Goal: Task Accomplishment & Management: Use online tool/utility

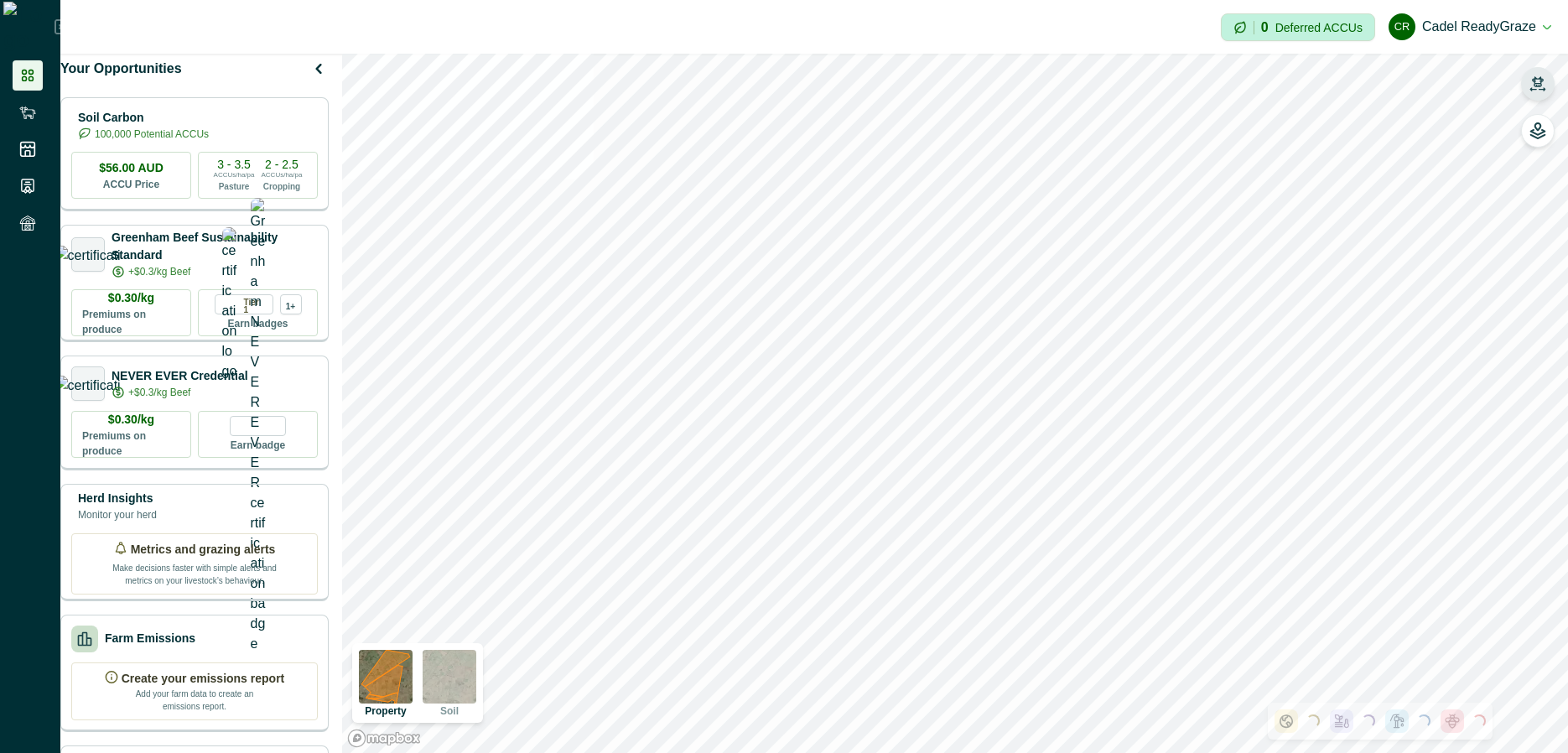
click at [1525, 74] on button "button" at bounding box center [1537, 84] width 34 height 34
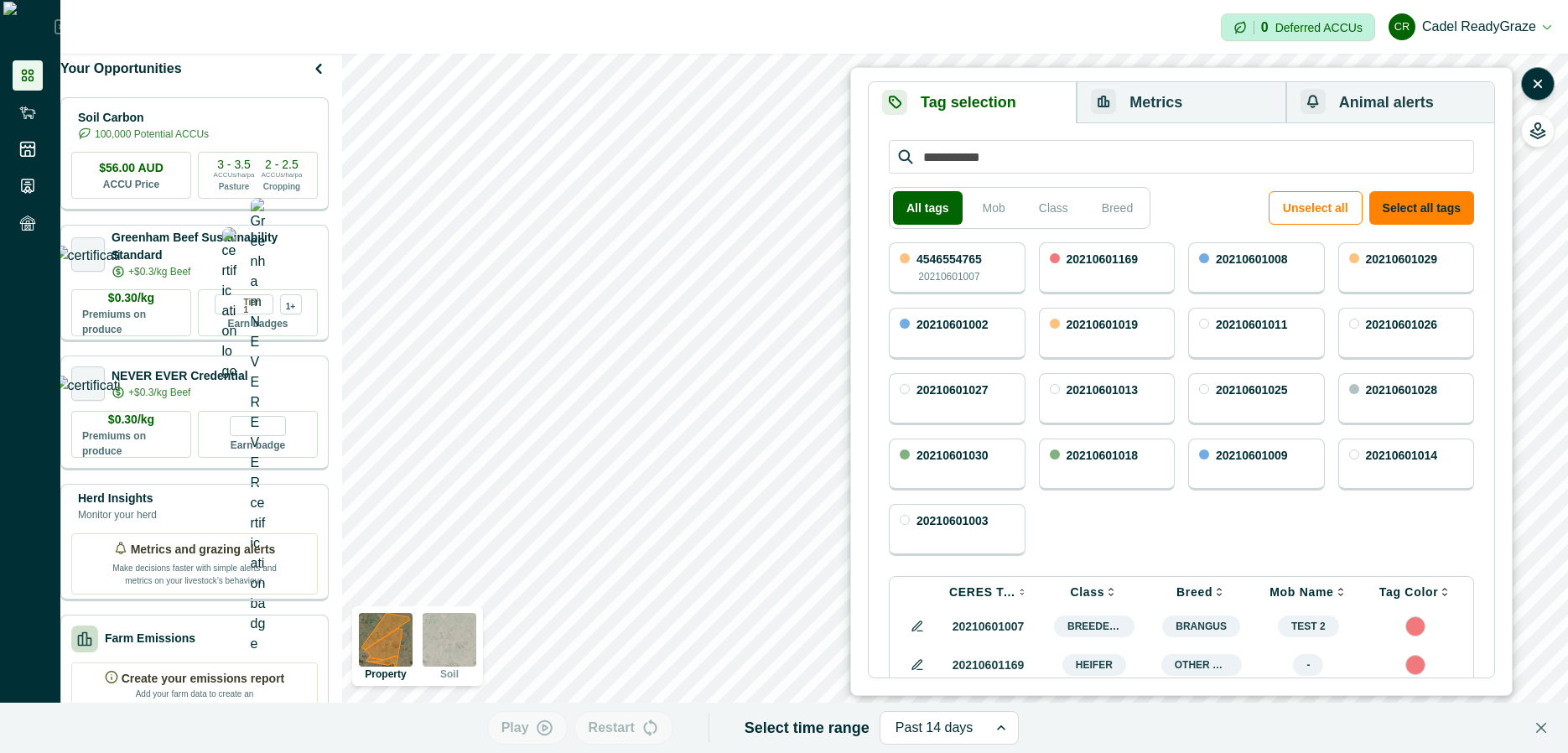
drag, startPoint x: 1110, startPoint y: 259, endPoint x: 938, endPoint y: 274, distance: 172.7
click at [1107, 261] on p "20210601169" at bounding box center [1103, 259] width 72 height 12
click at [938, 274] on p "20210601007" at bounding box center [949, 277] width 62 height 15
click at [1170, 89] on button "Metrics" at bounding box center [1181, 102] width 209 height 41
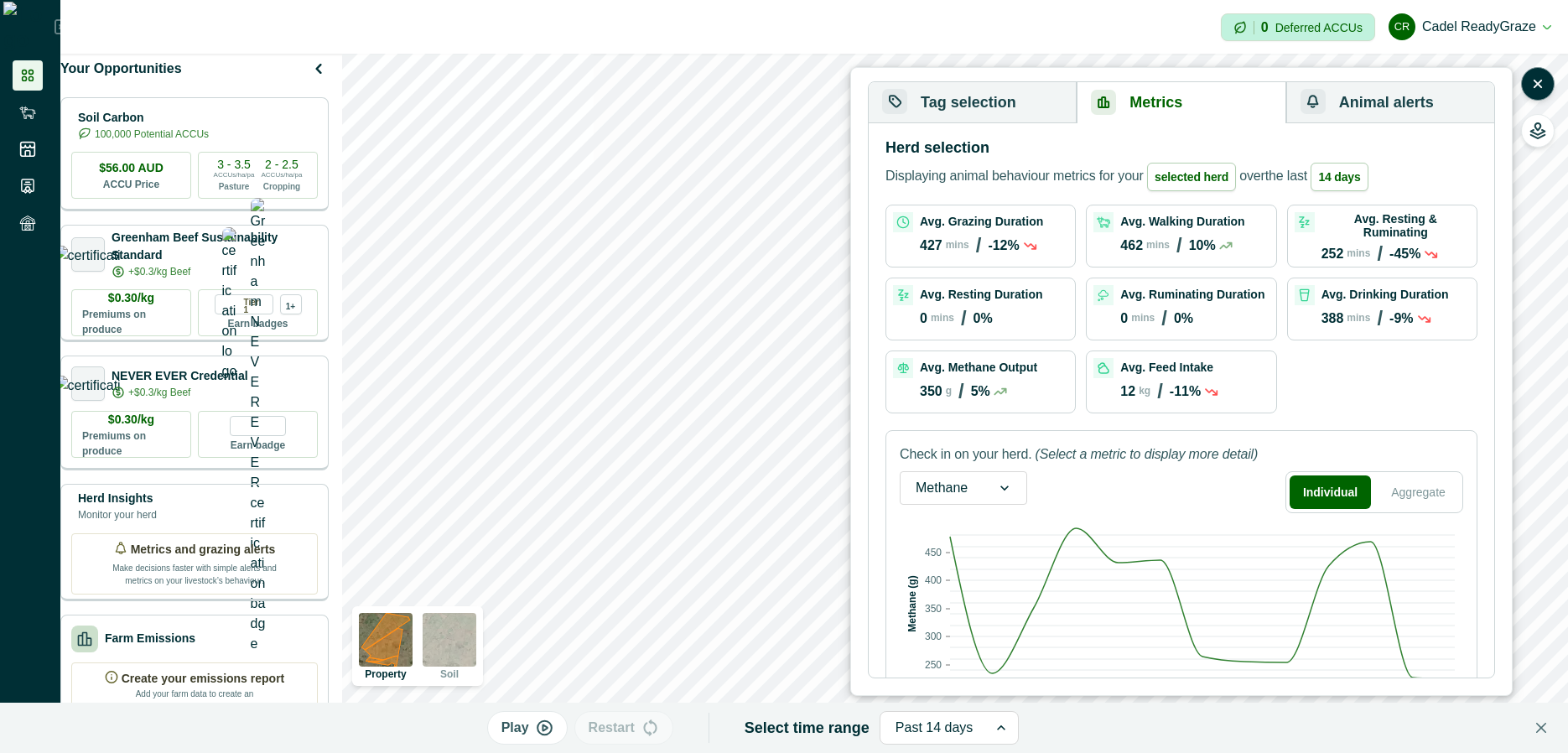
click at [1021, 111] on button "Tag selection" at bounding box center [972, 102] width 208 height 41
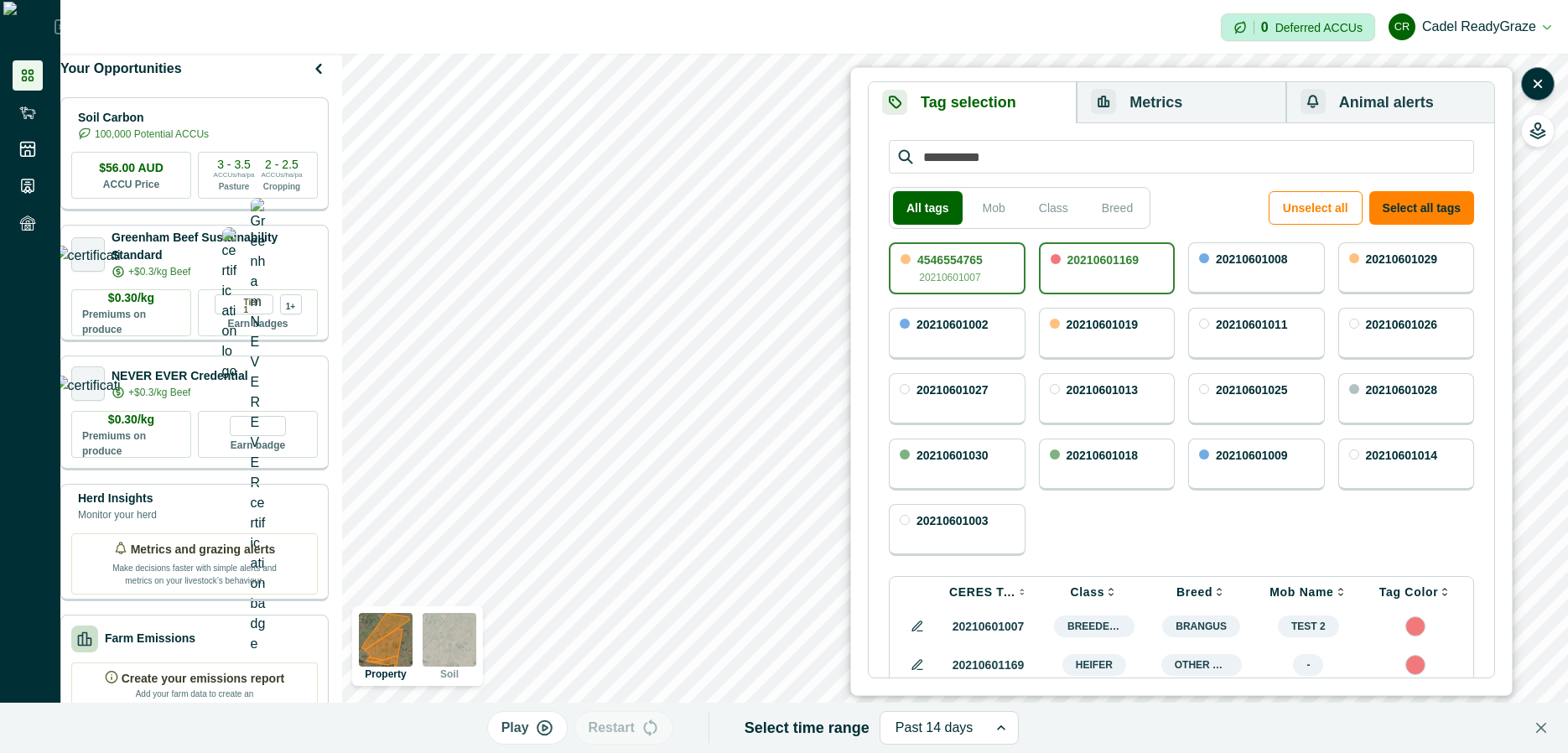
click at [1140, 271] on div "20210601169" at bounding box center [1107, 268] width 137 height 52
click at [1167, 105] on button "Metrics" at bounding box center [1181, 102] width 209 height 41
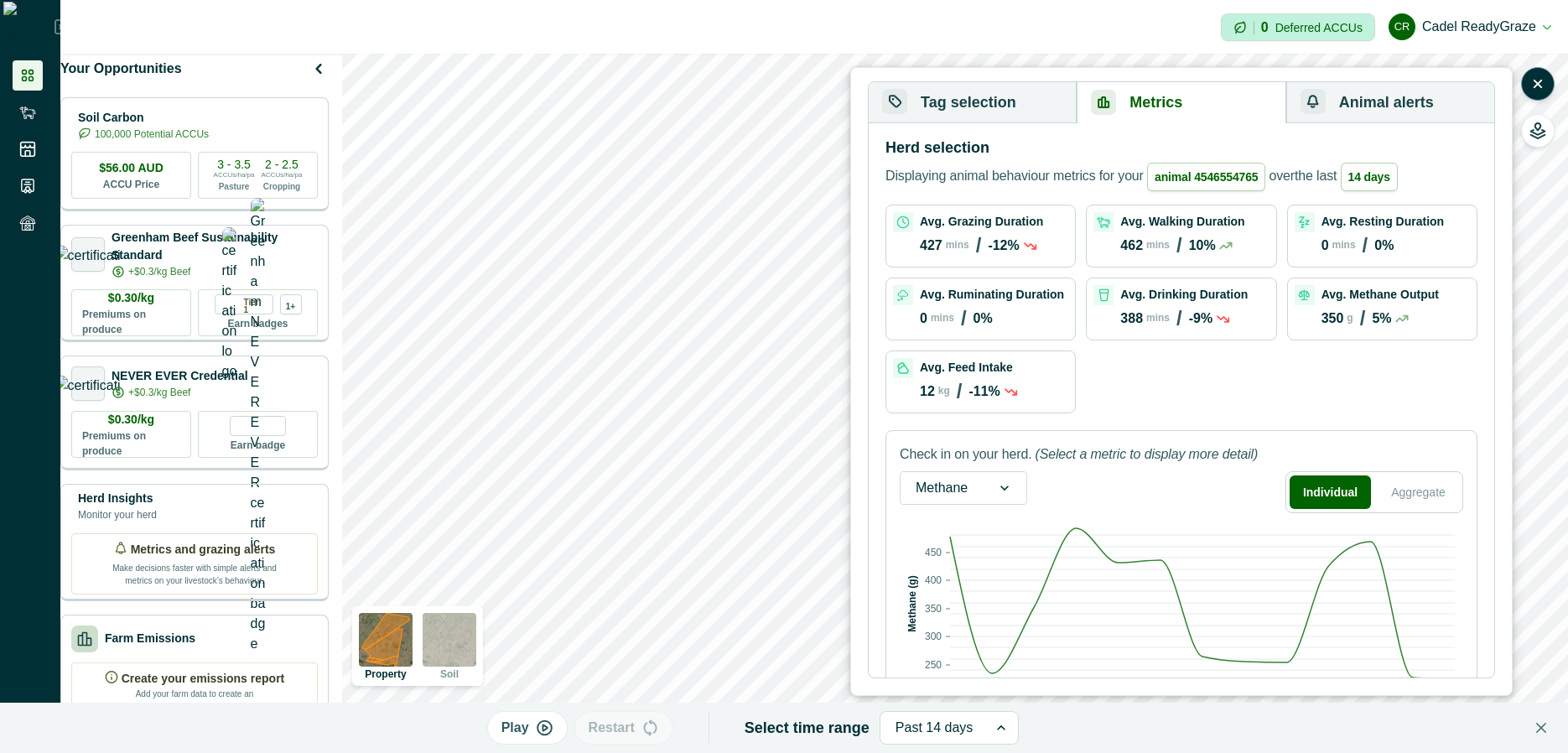
click at [971, 105] on button "Tag selection" at bounding box center [972, 102] width 208 height 41
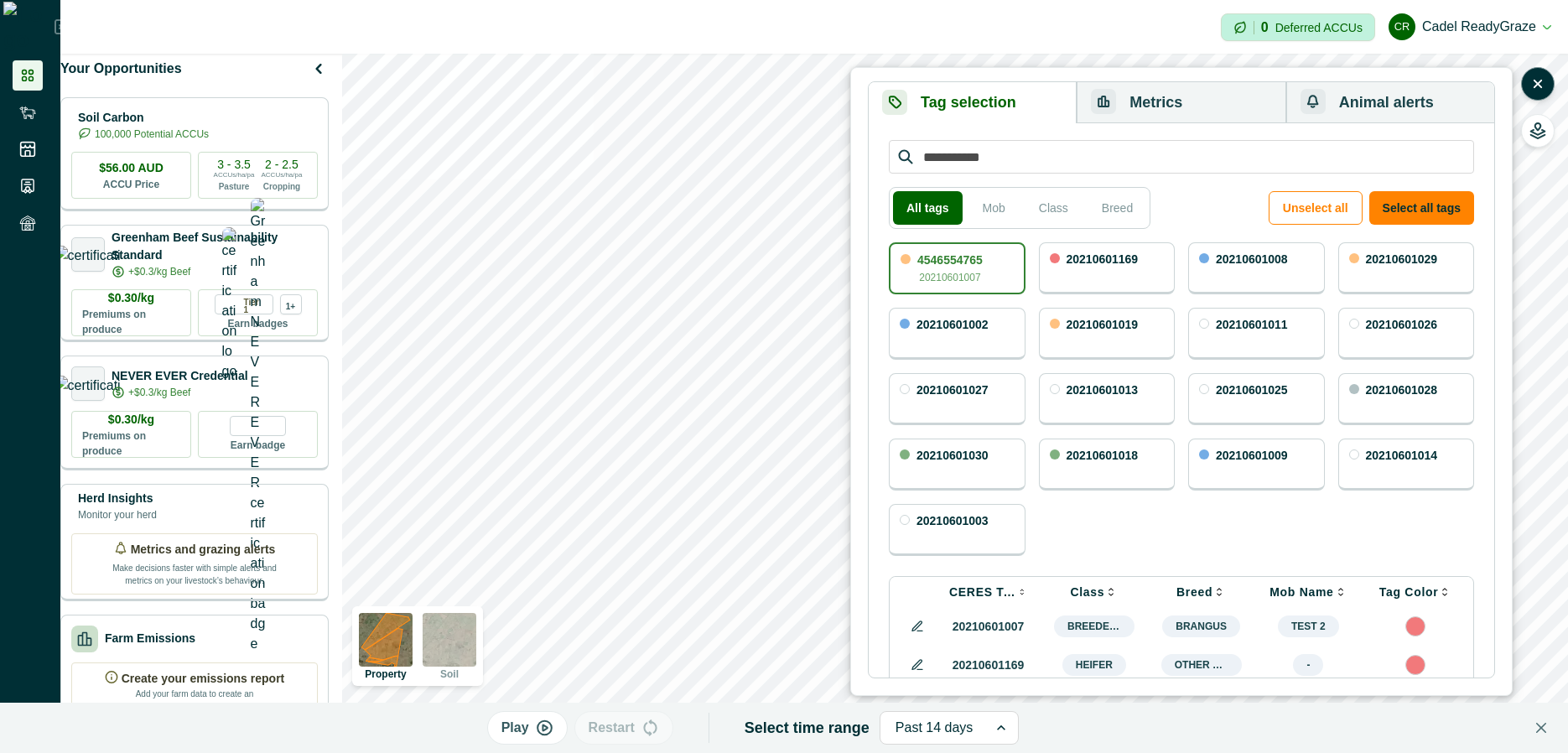
click at [1096, 291] on div "20210601169" at bounding box center [1107, 268] width 137 height 52
click at [1000, 263] on div "4546554765 20210601007" at bounding box center [957, 268] width 137 height 52
click at [1171, 121] on button "Metrics" at bounding box center [1181, 102] width 209 height 41
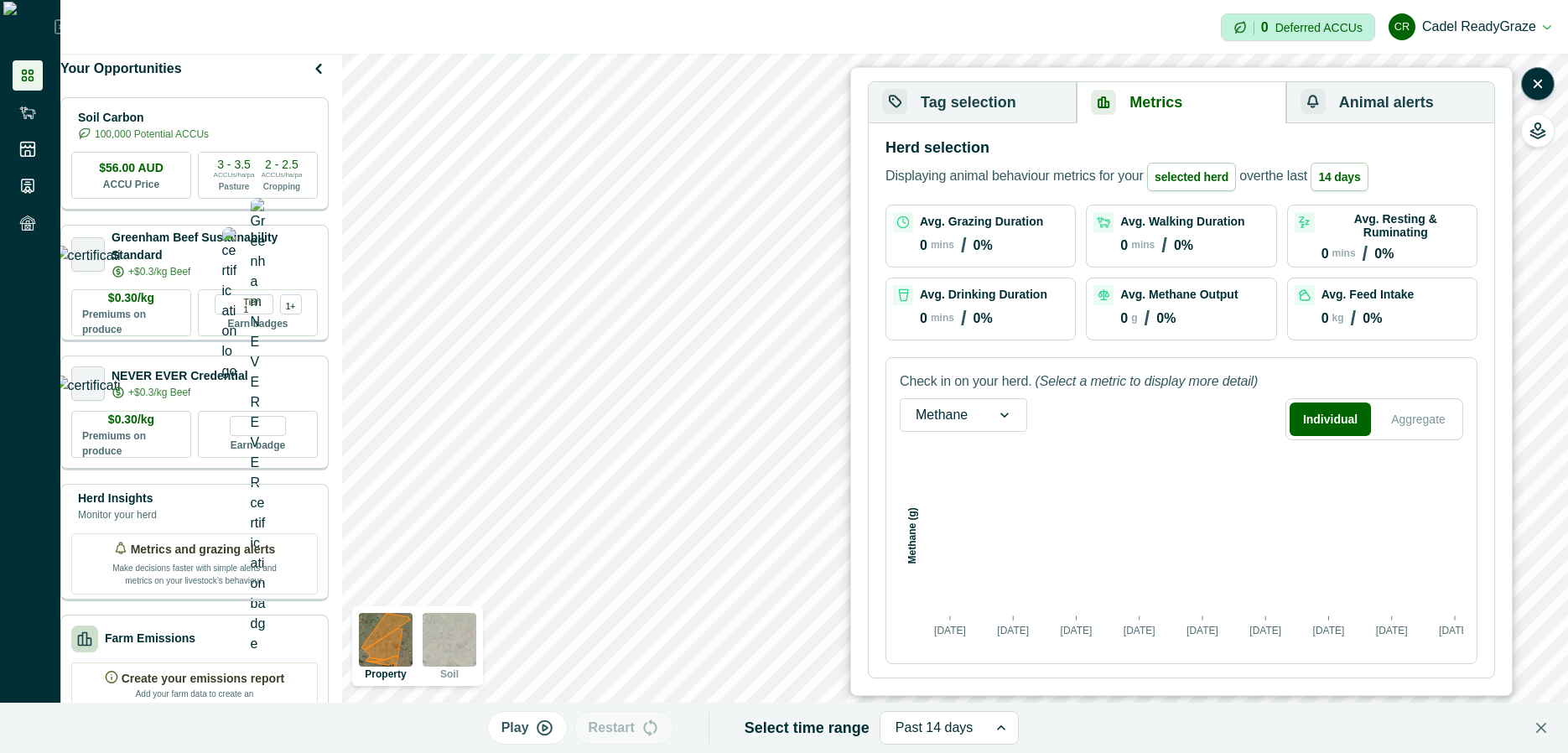
click at [1041, 102] on button "Tag selection" at bounding box center [972, 102] width 208 height 41
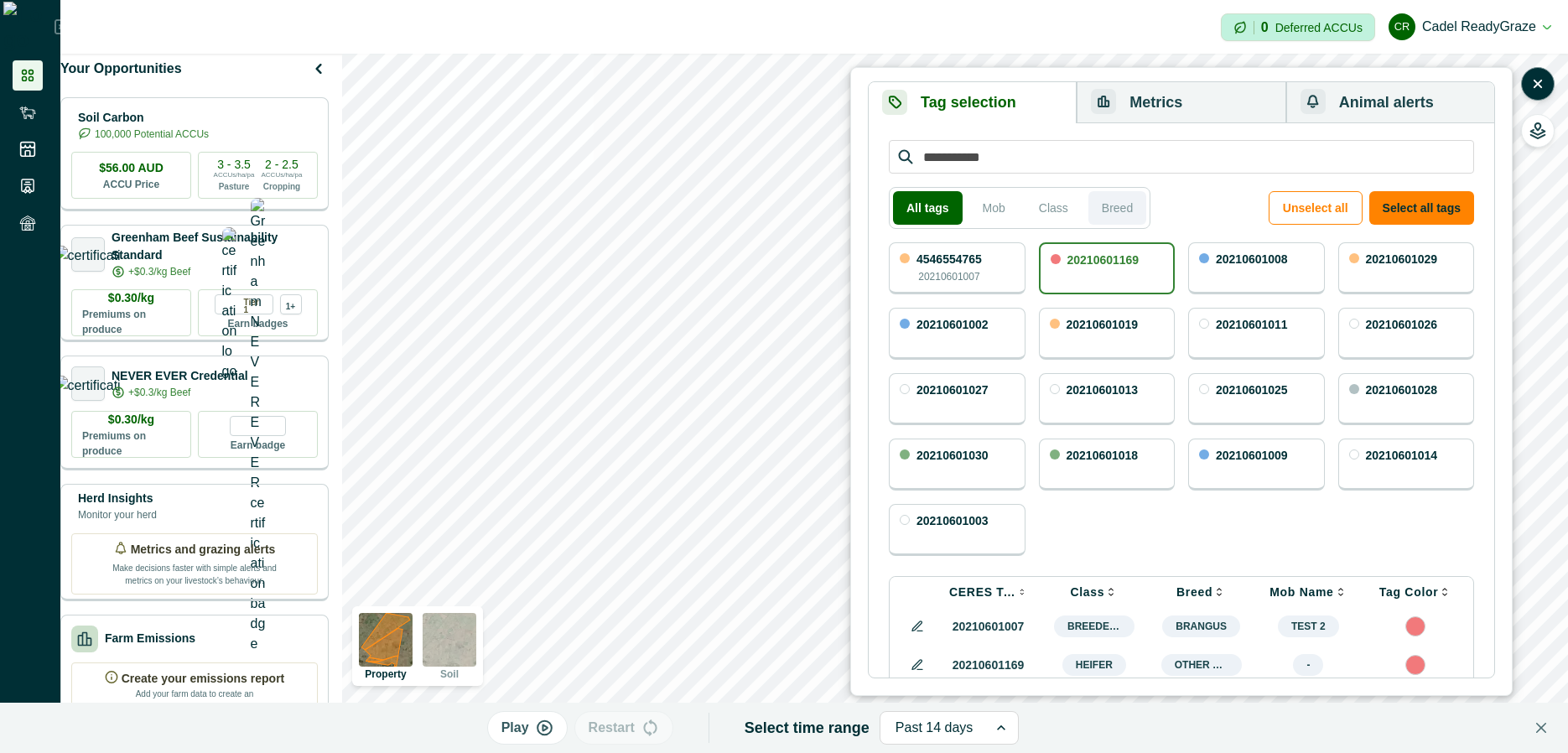
drag, startPoint x: 1008, startPoint y: 253, endPoint x: 1129, endPoint y: 203, distance: 130.9
click at [1009, 255] on div "4546554765 20210601007" at bounding box center [957, 268] width 137 height 52
click at [1085, 267] on div "20210601169" at bounding box center [1103, 262] width 72 height 16
click at [1167, 99] on button "Metrics" at bounding box center [1181, 102] width 209 height 41
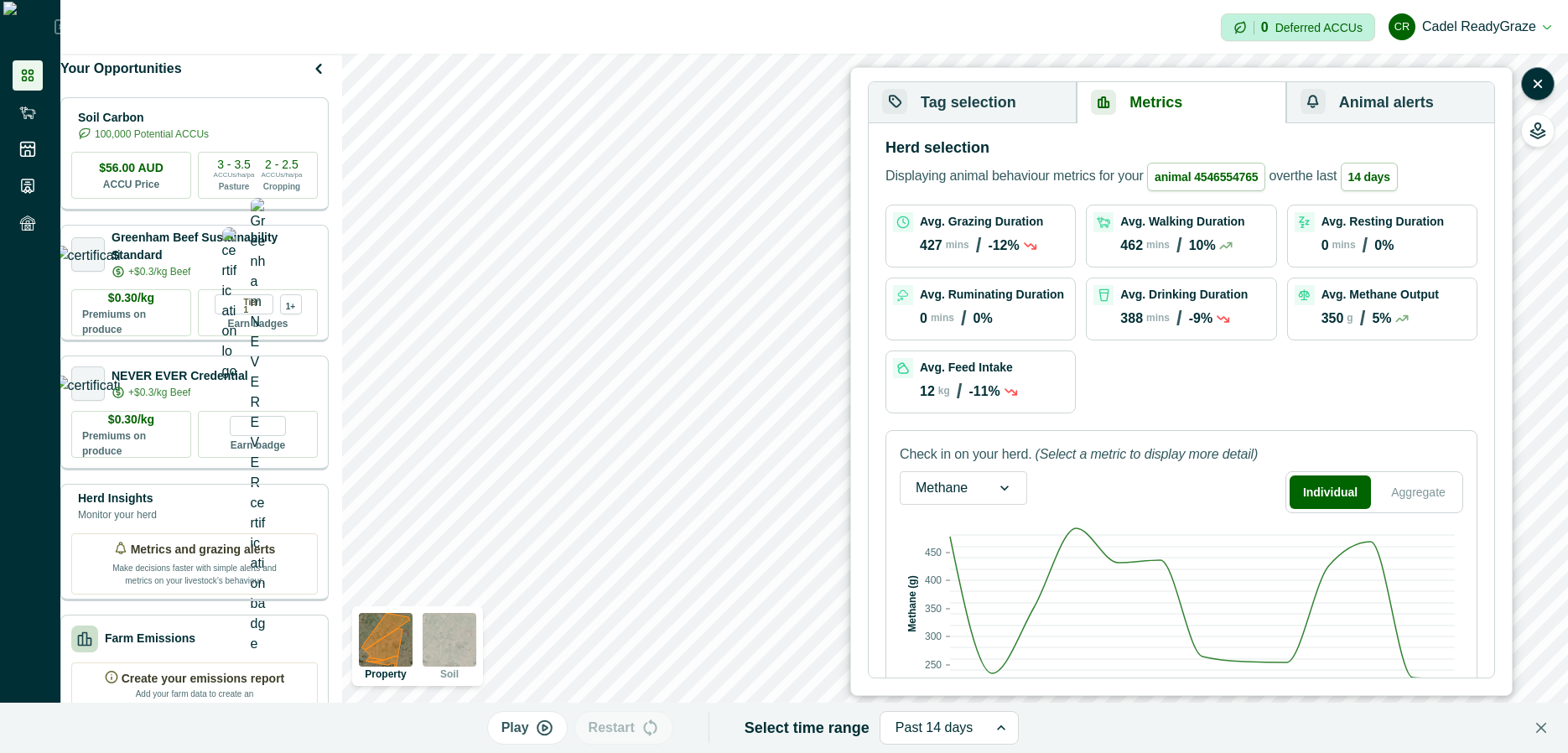
click at [983, 100] on button "Tag selection" at bounding box center [972, 102] width 208 height 41
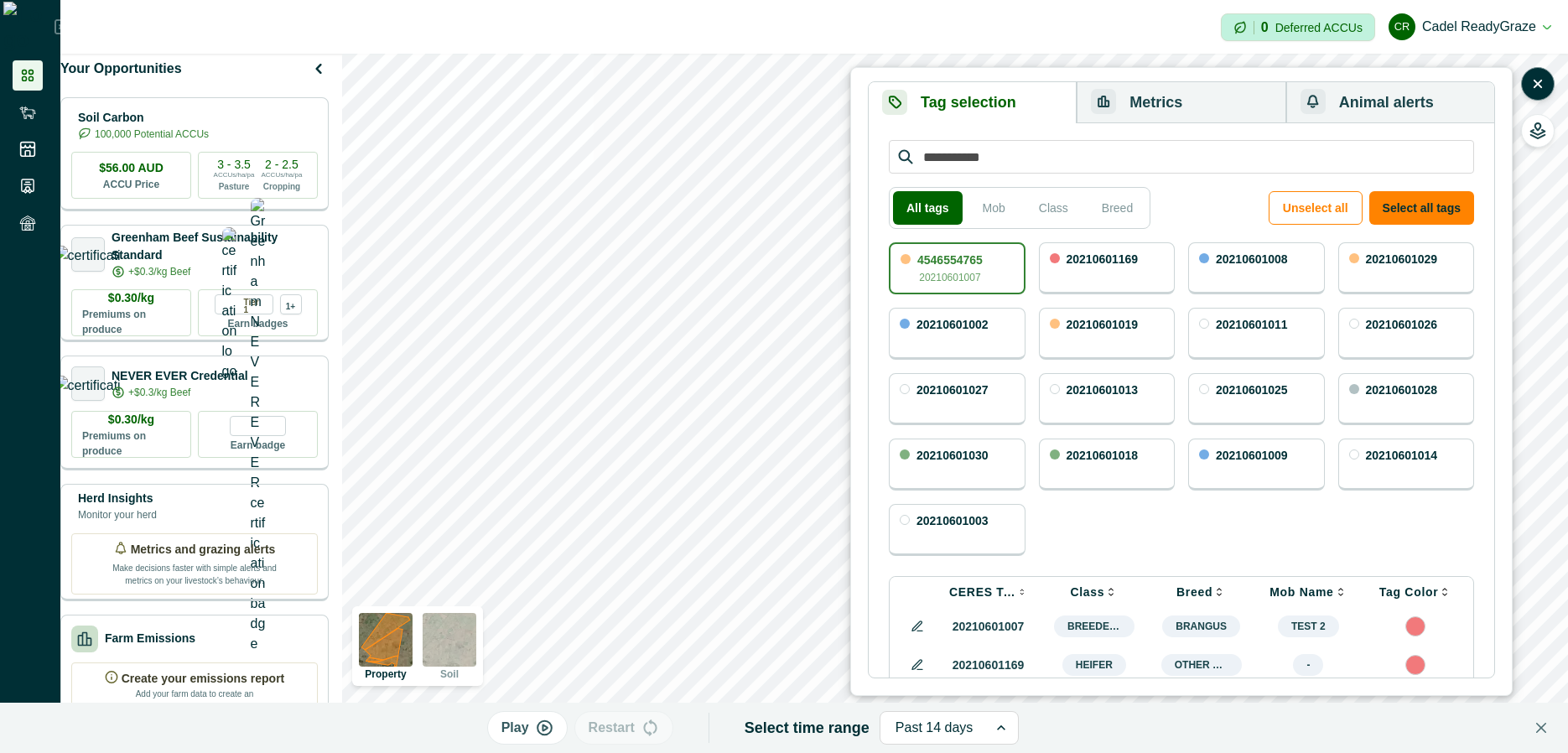
click at [1098, 273] on div "20210601169" at bounding box center [1107, 268] width 137 height 52
click at [1159, 100] on button "Metrics" at bounding box center [1181, 102] width 209 height 41
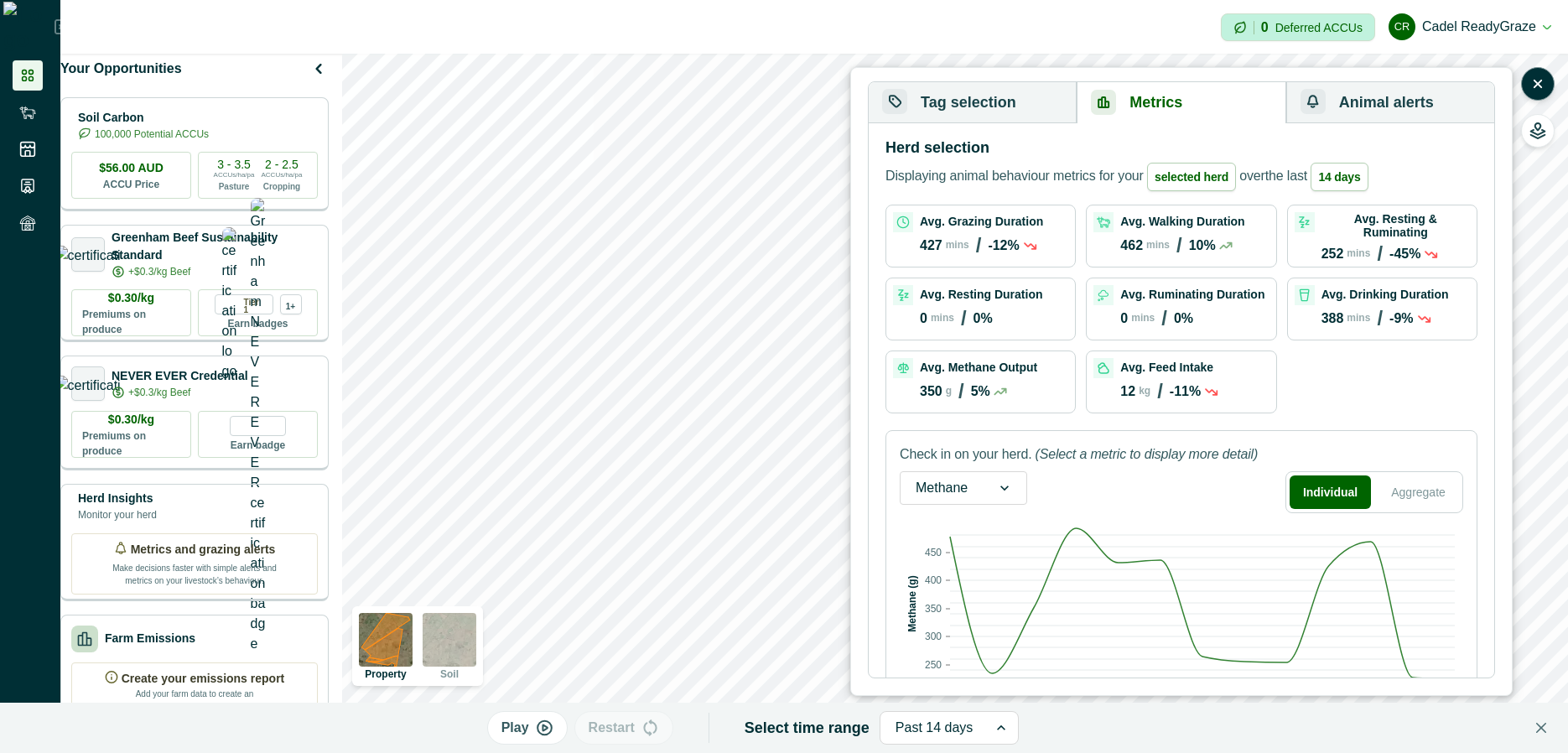
click at [976, 90] on button "Tag selection" at bounding box center [972, 102] width 208 height 41
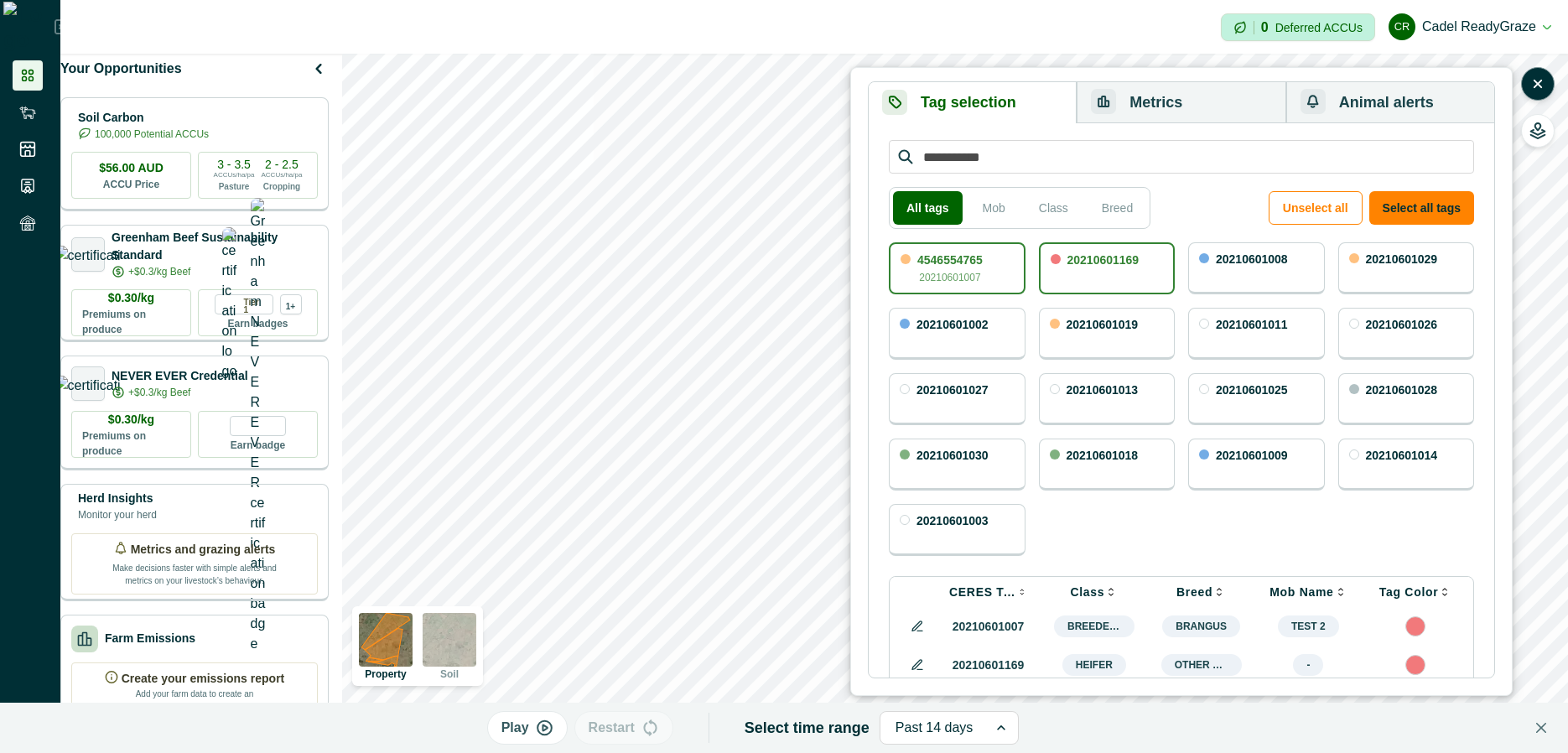
click at [1002, 268] on div "4546554765 20210601007" at bounding box center [957, 268] width 137 height 52
click at [1174, 99] on button "Metrics" at bounding box center [1181, 102] width 209 height 41
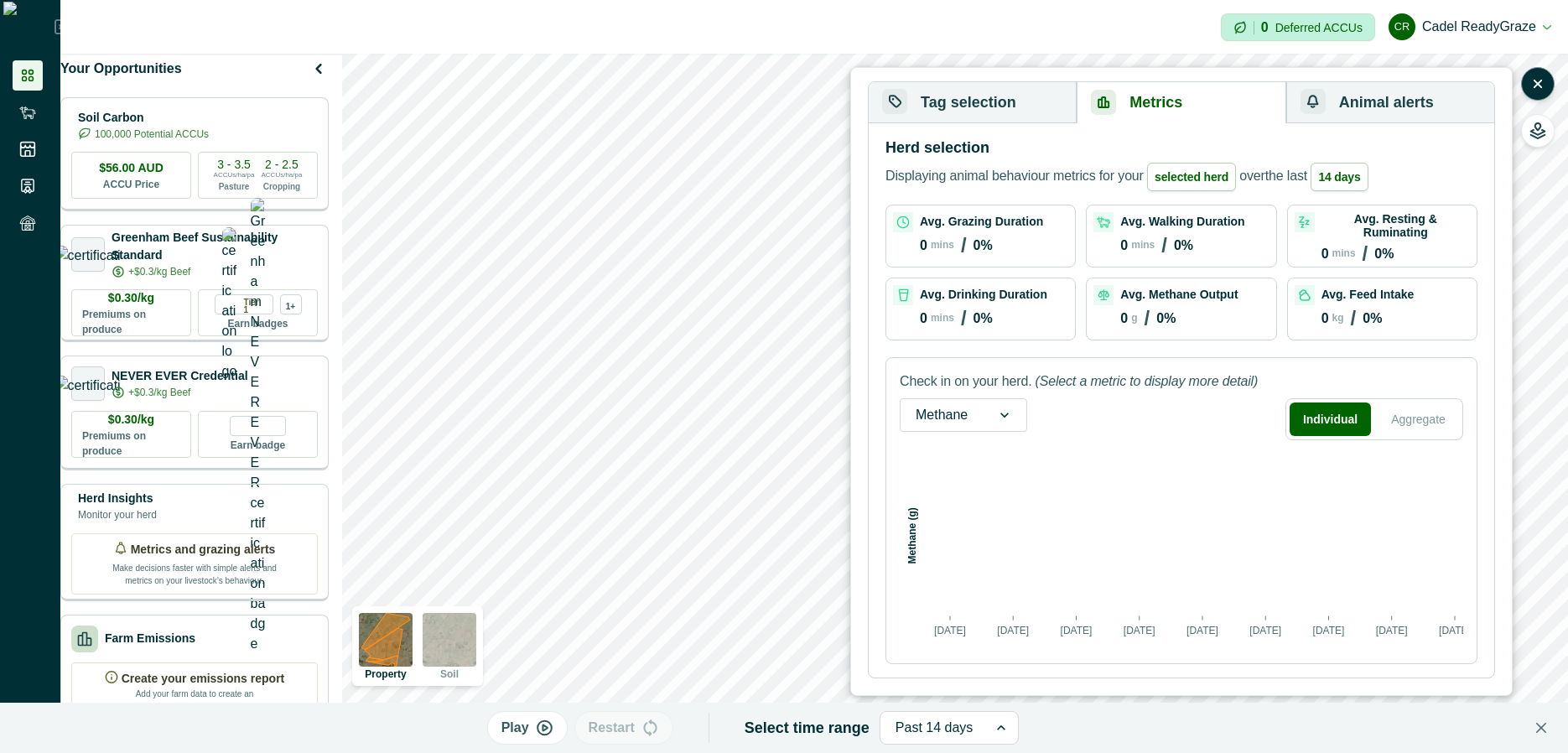
click at [999, 100] on button "Tag selection" at bounding box center [972, 102] width 208 height 41
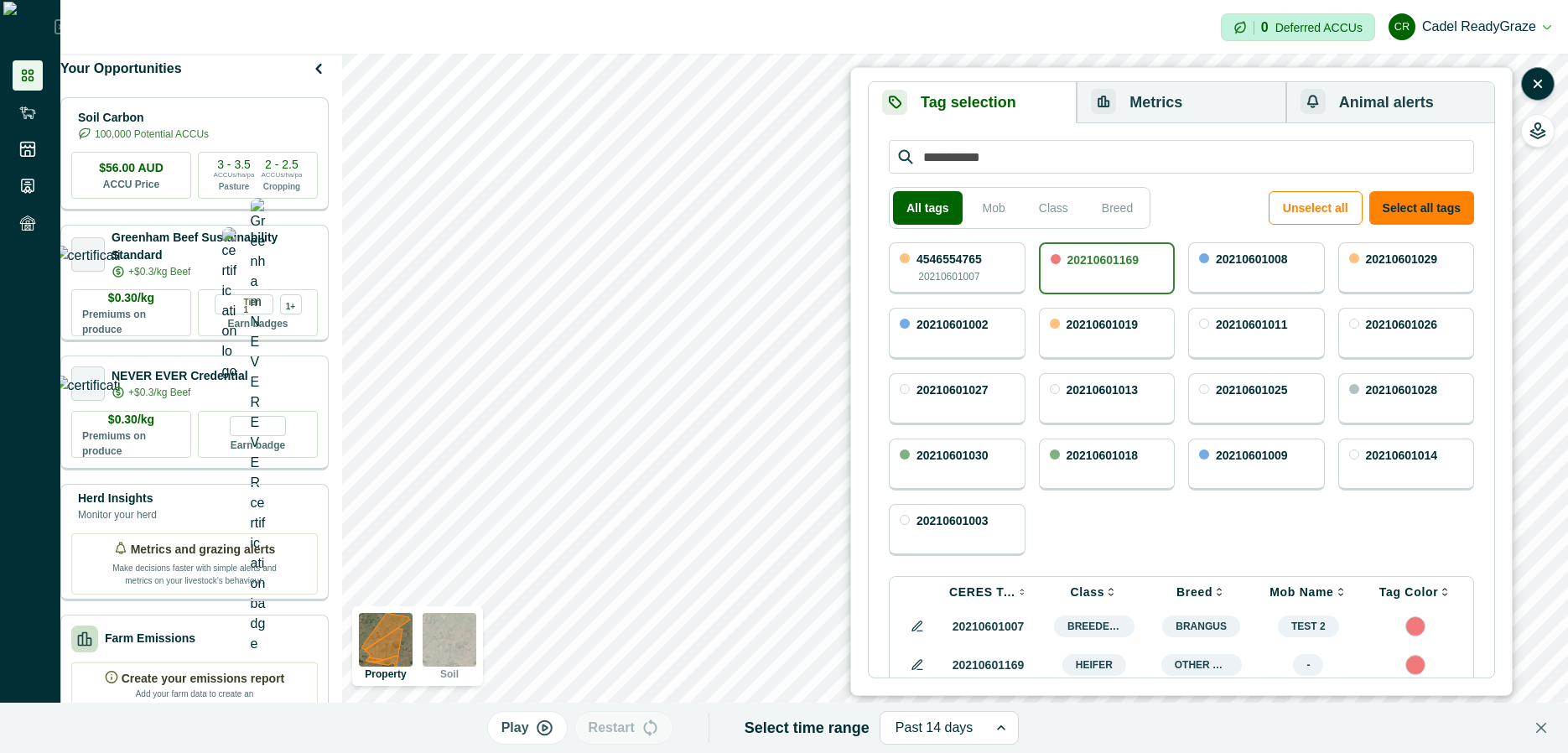
click at [1155, 106] on button "Metrics" at bounding box center [1181, 102] width 209 height 41
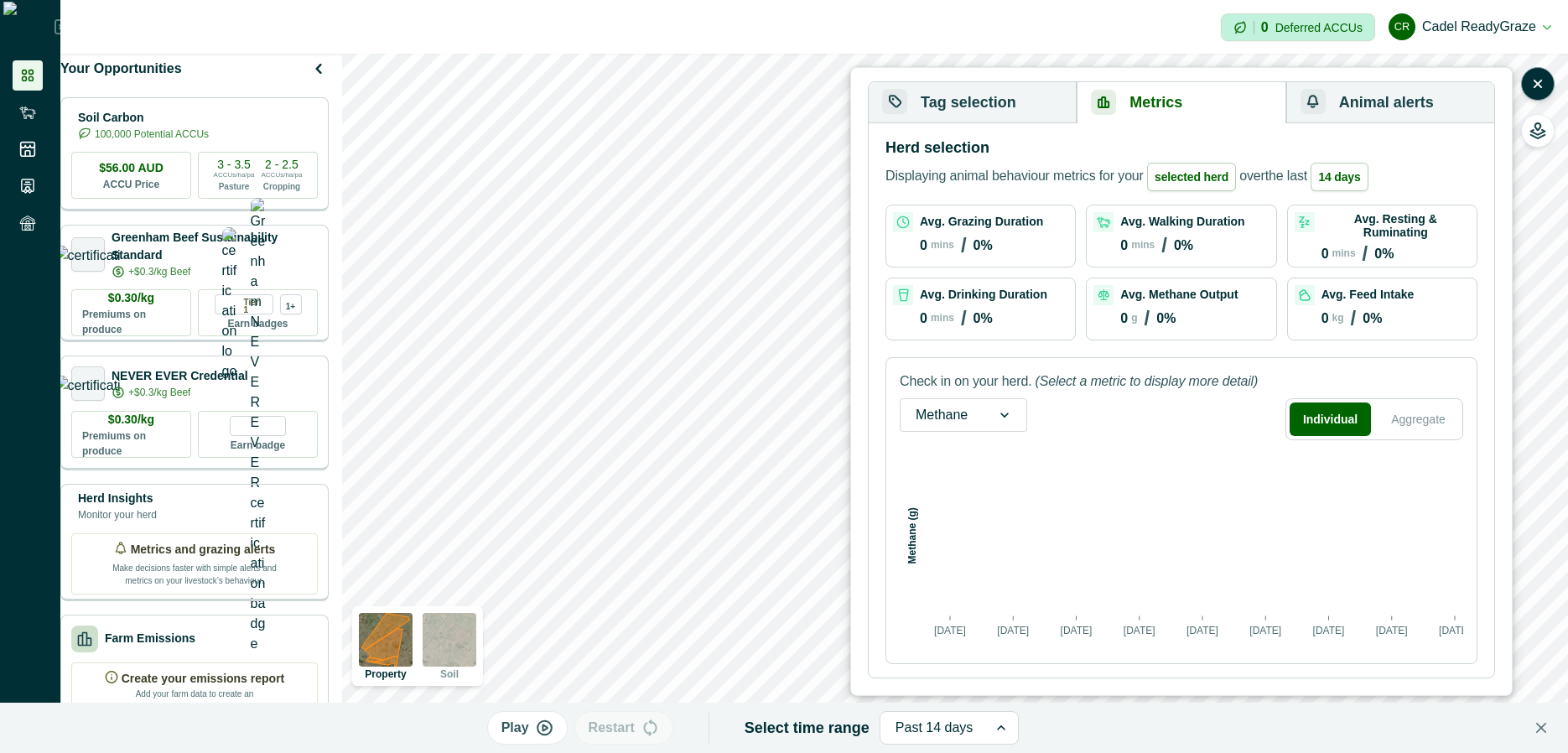
click at [1024, 103] on button "Tag selection" at bounding box center [972, 102] width 208 height 41
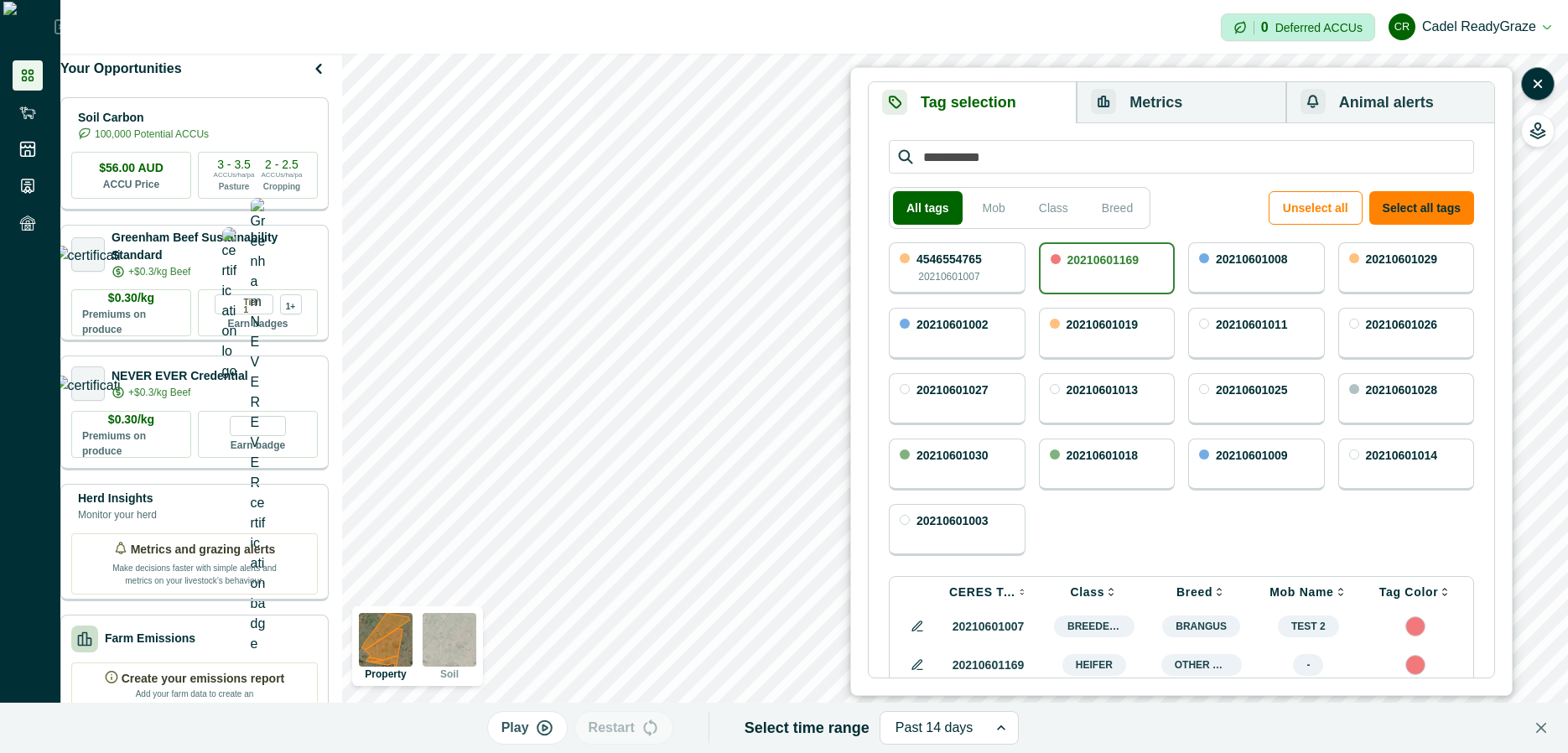
click at [1008, 272] on div "4546554765 20210601007" at bounding box center [957, 268] width 137 height 52
click at [1174, 102] on button "Metrics" at bounding box center [1181, 102] width 209 height 41
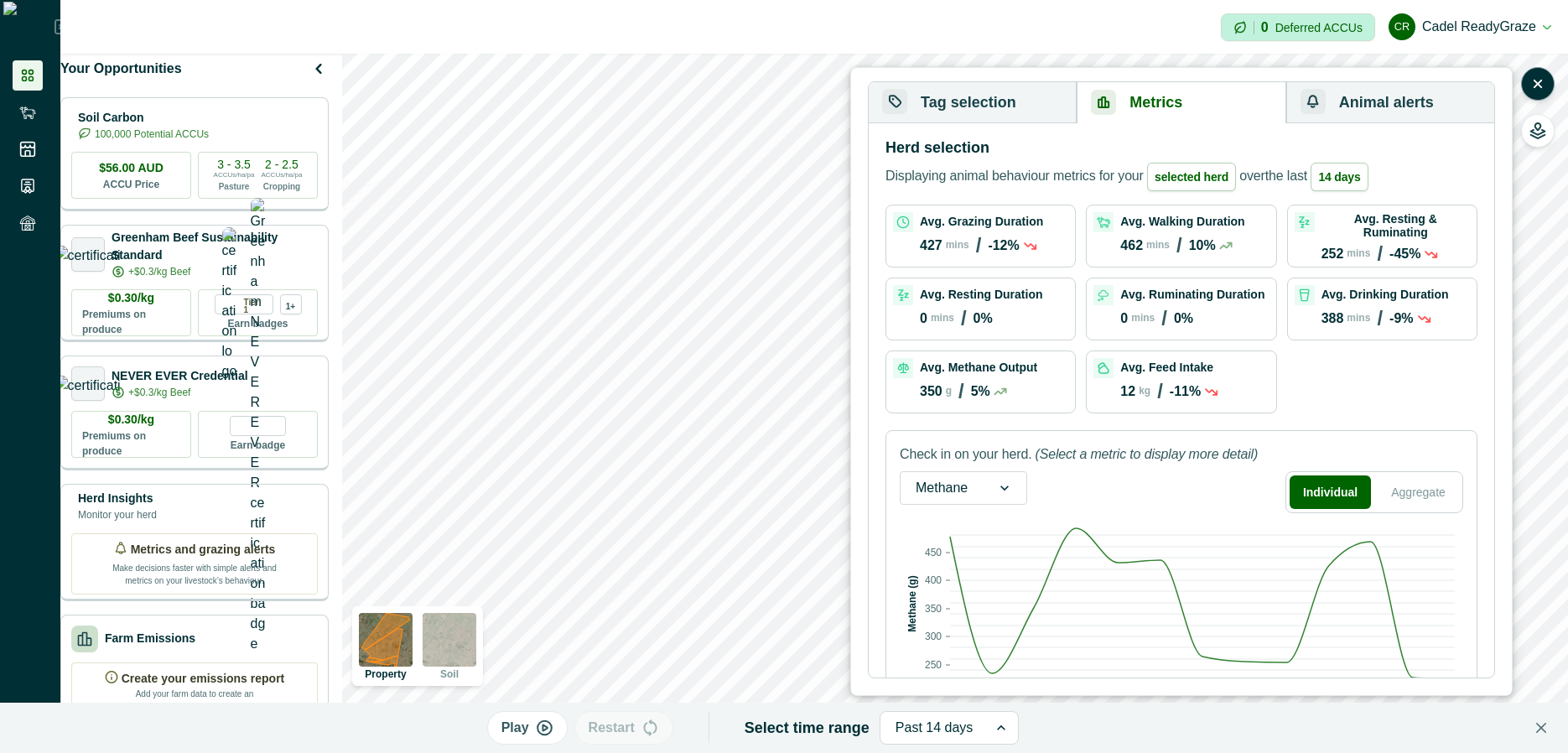
click at [992, 106] on button "Tag selection" at bounding box center [972, 102] width 208 height 41
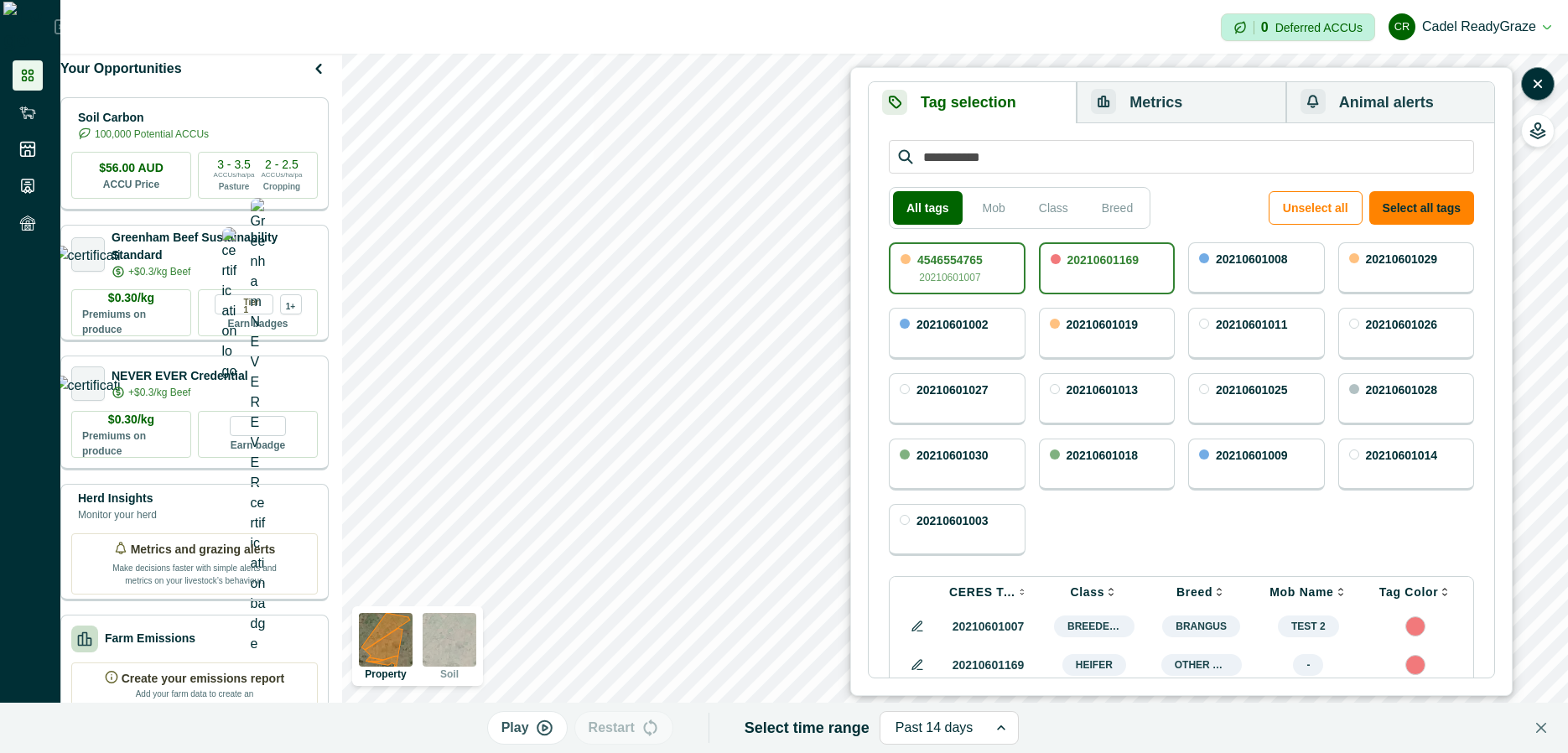
click at [1090, 292] on div "20210601169" at bounding box center [1107, 268] width 137 height 52
click at [1156, 87] on button "Metrics" at bounding box center [1181, 102] width 209 height 41
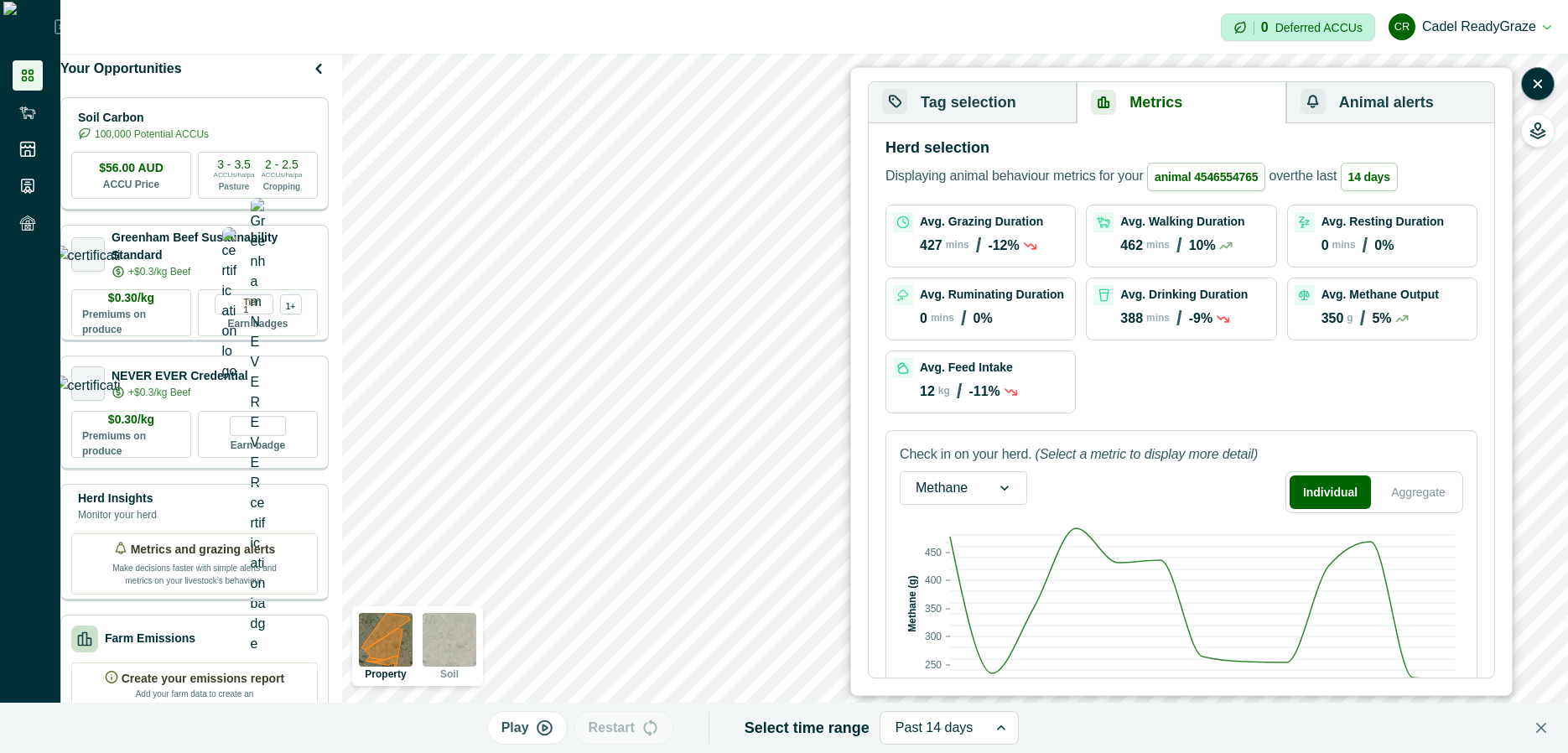
click at [987, 100] on button "Tag selection" at bounding box center [972, 102] width 208 height 41
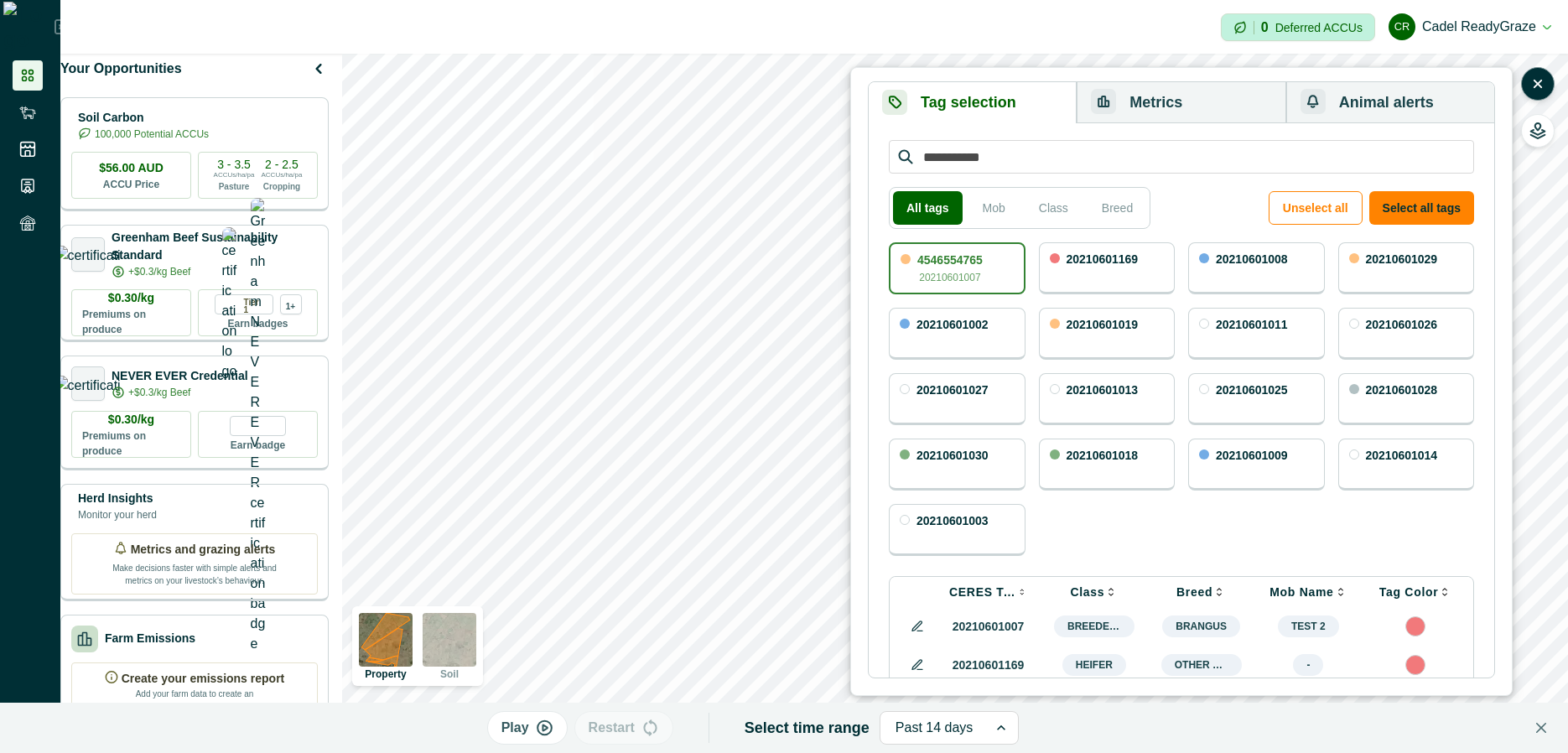
click at [1070, 246] on div "20210601169" at bounding box center [1107, 268] width 137 height 52
click at [1208, 281] on div "20210601008" at bounding box center [1257, 268] width 137 height 52
click at [1206, 117] on button "Metrics" at bounding box center [1181, 102] width 209 height 41
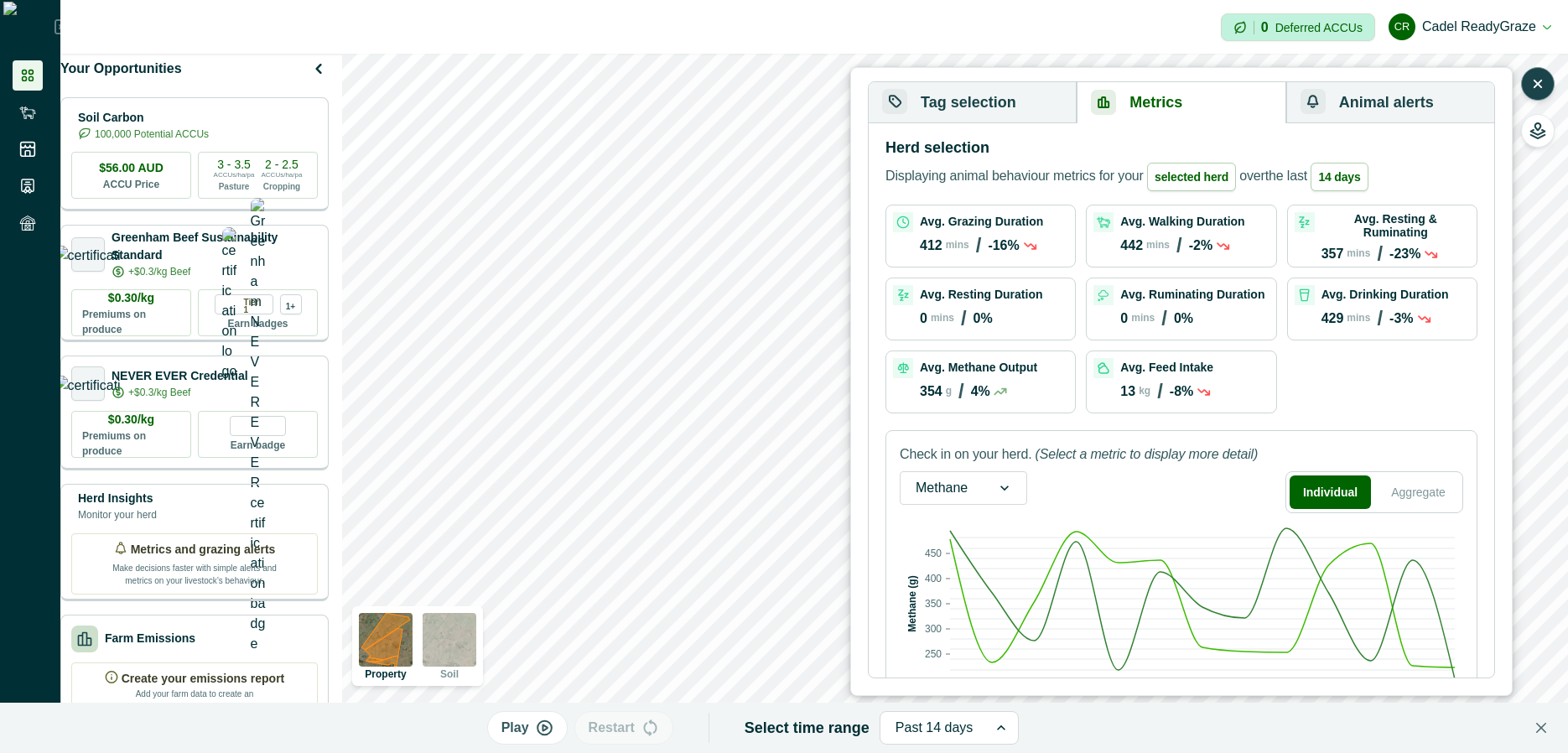
click at [1540, 86] on icon "button" at bounding box center [1537, 84] width 7 height 7
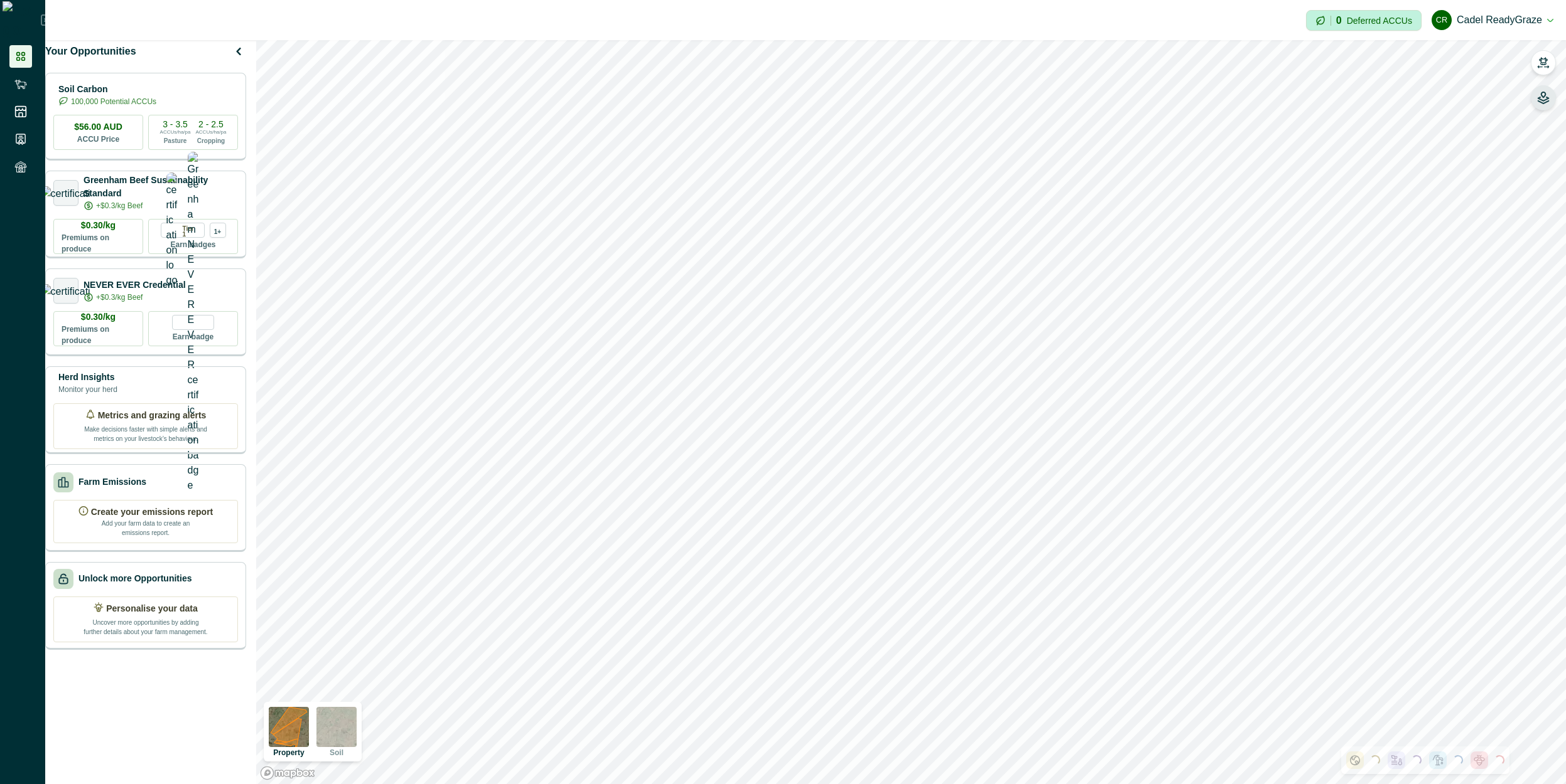
click at [1541, 103] on icon "button" at bounding box center [1543, 100] width 11 height 6
click at [1381, 151] on icon "button" at bounding box center [1385, 147] width 10 height 9
